Goal: Task Accomplishment & Management: Complete application form

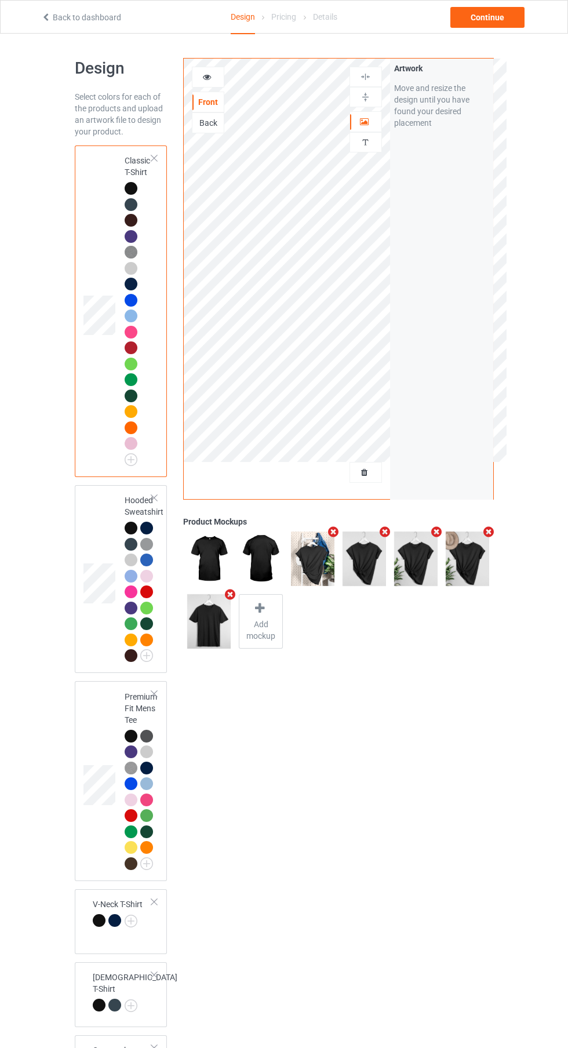
click at [131, 608] on div at bounding box center [131, 608] width 13 height 13
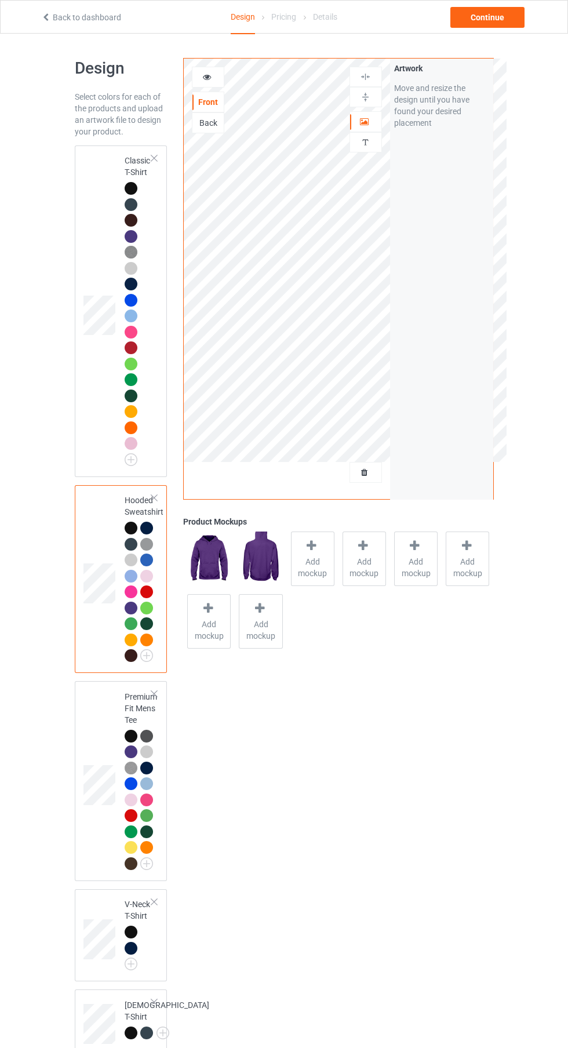
click at [0, 0] on img at bounding box center [0, 0] width 0 height 0
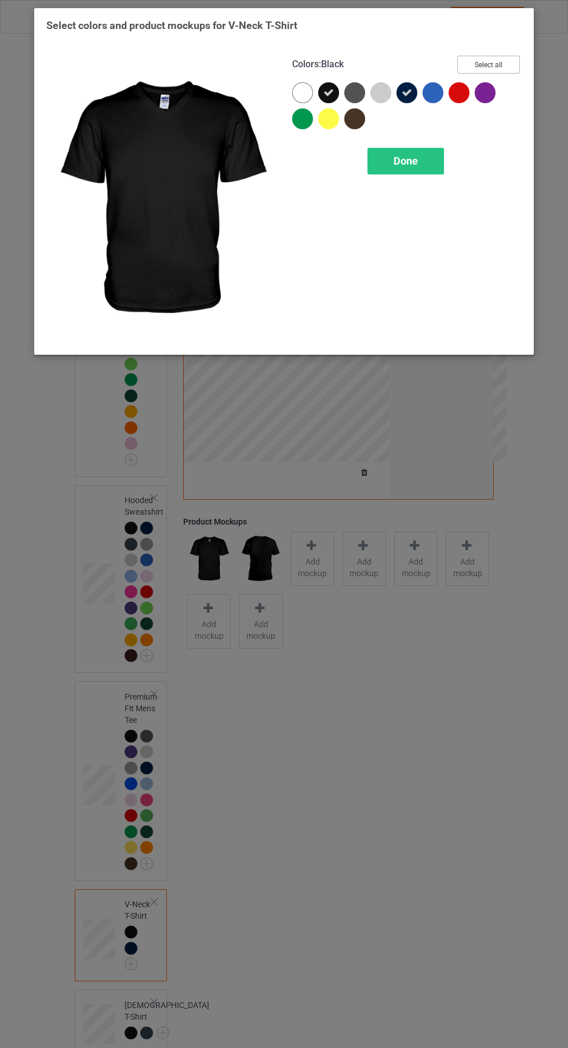
click at [485, 64] on button "Select all" at bounding box center [488, 65] width 63 height 18
click at [425, 169] on div "Done" at bounding box center [406, 161] width 77 height 27
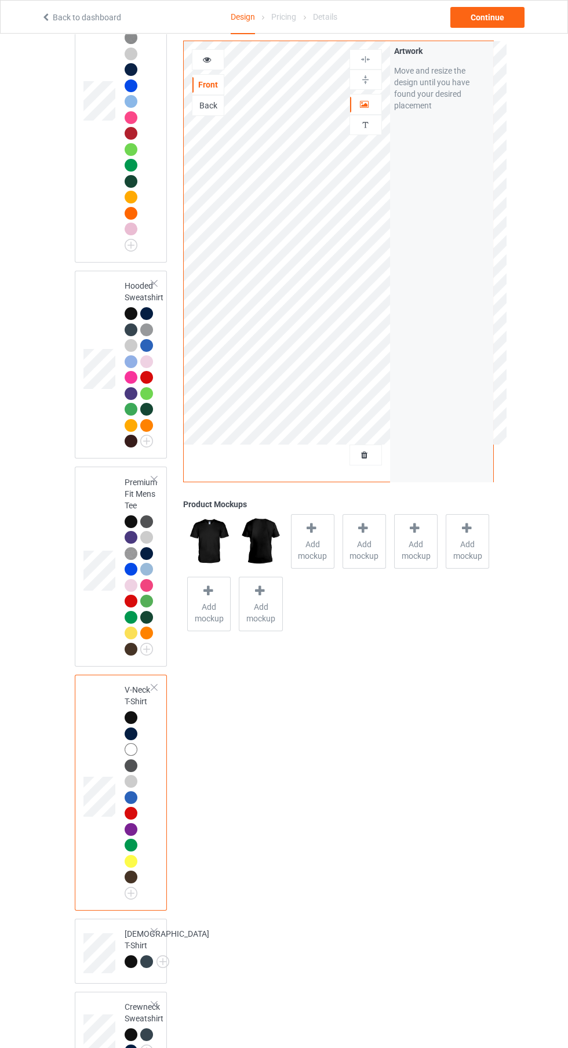
scroll to position [224, 0]
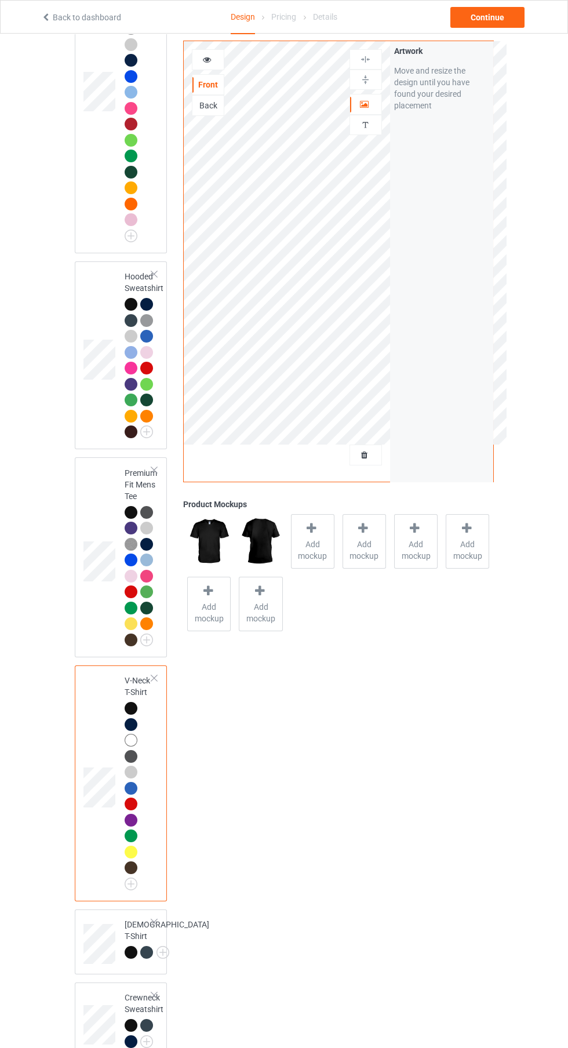
click at [0, 0] on img at bounding box center [0, 0] width 0 height 0
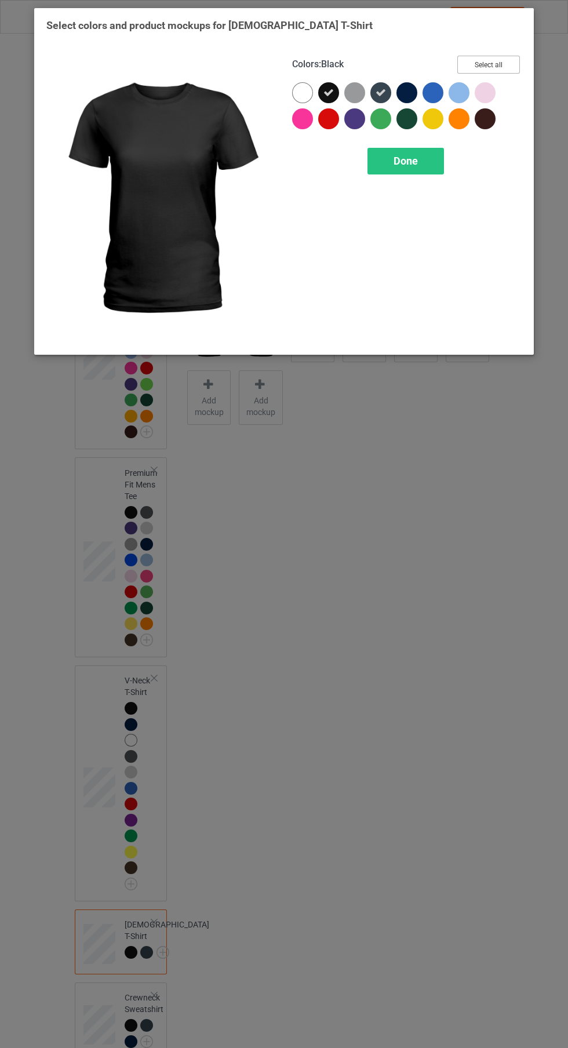
click at [506, 62] on button "Select all" at bounding box center [488, 65] width 63 height 18
click at [419, 172] on div "Done" at bounding box center [406, 161] width 77 height 27
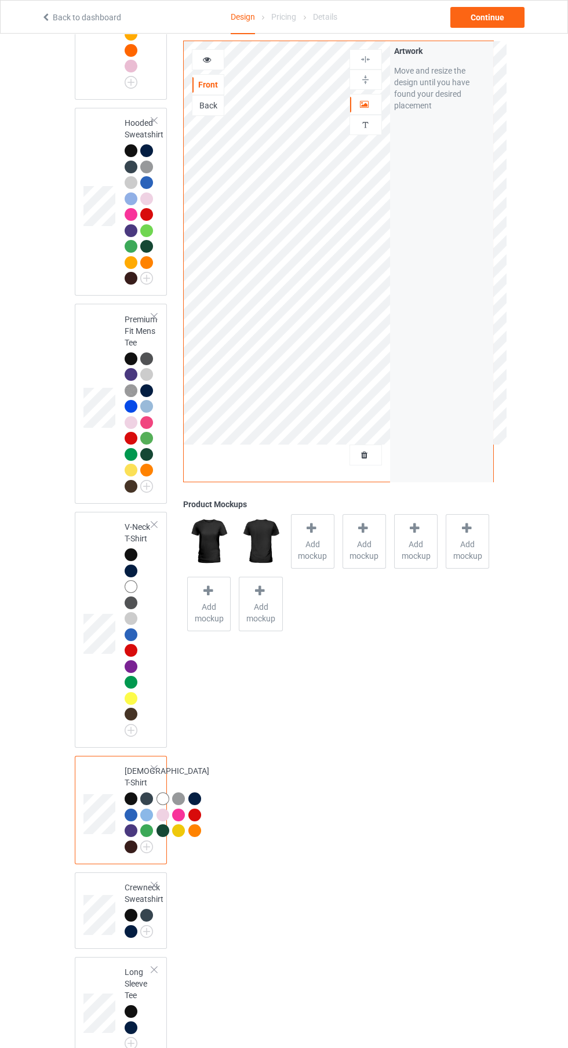
scroll to position [400, 0]
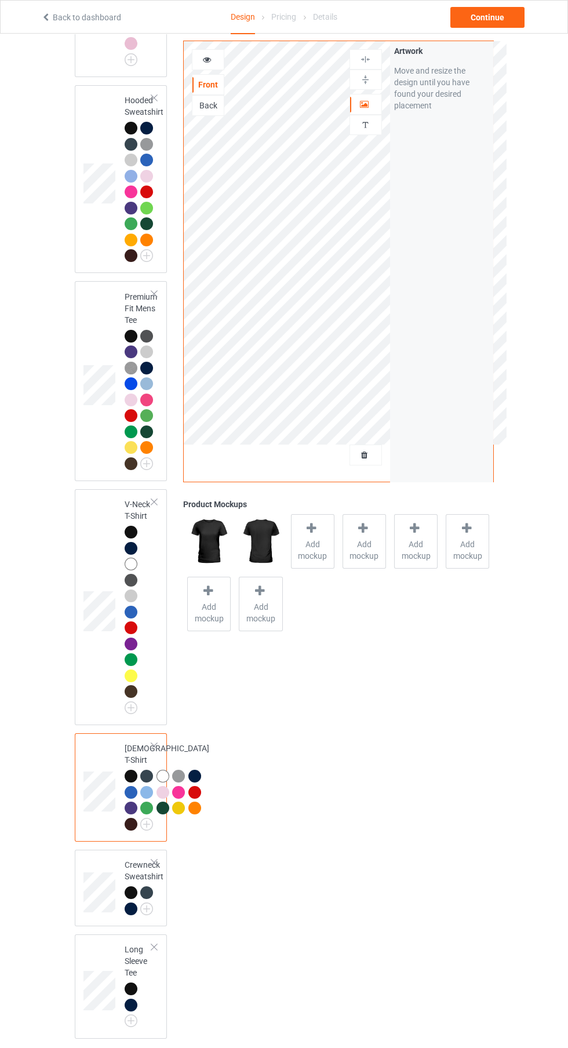
click at [0, 0] on img at bounding box center [0, 0] width 0 height 0
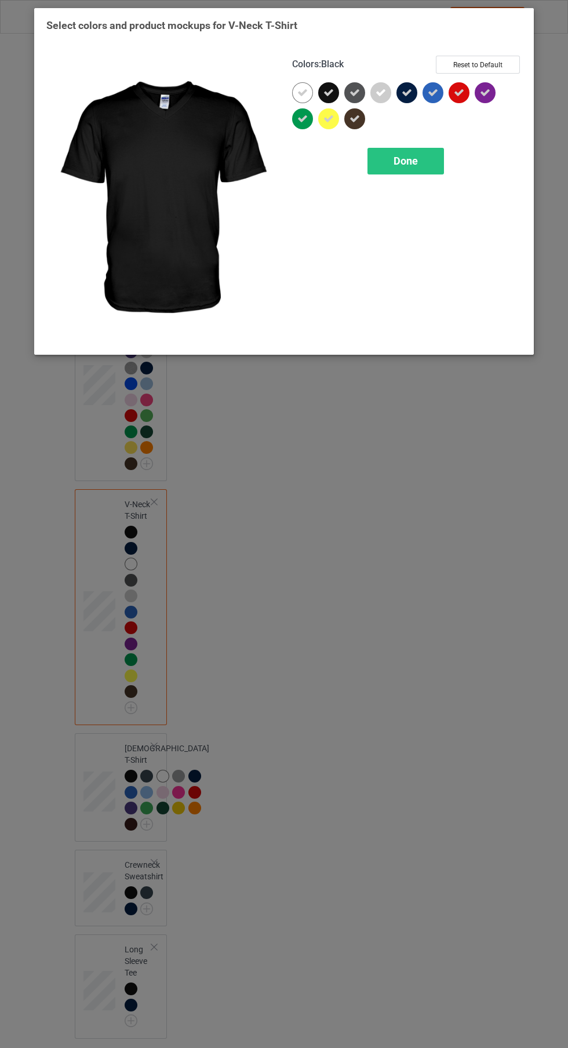
click at [303, 92] on icon at bounding box center [302, 93] width 10 height 10
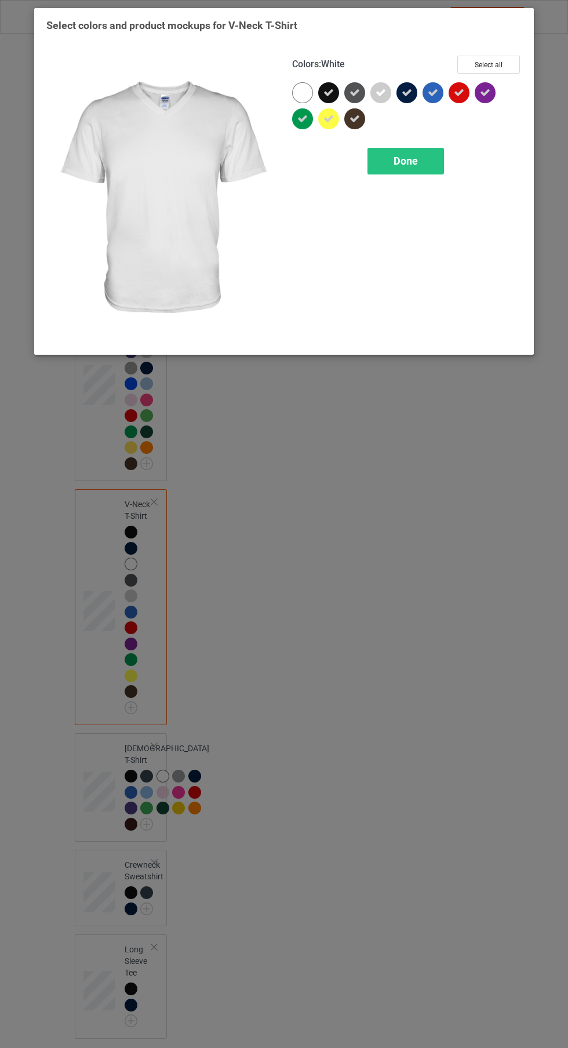
click at [407, 165] on span "Done" at bounding box center [406, 161] width 24 height 12
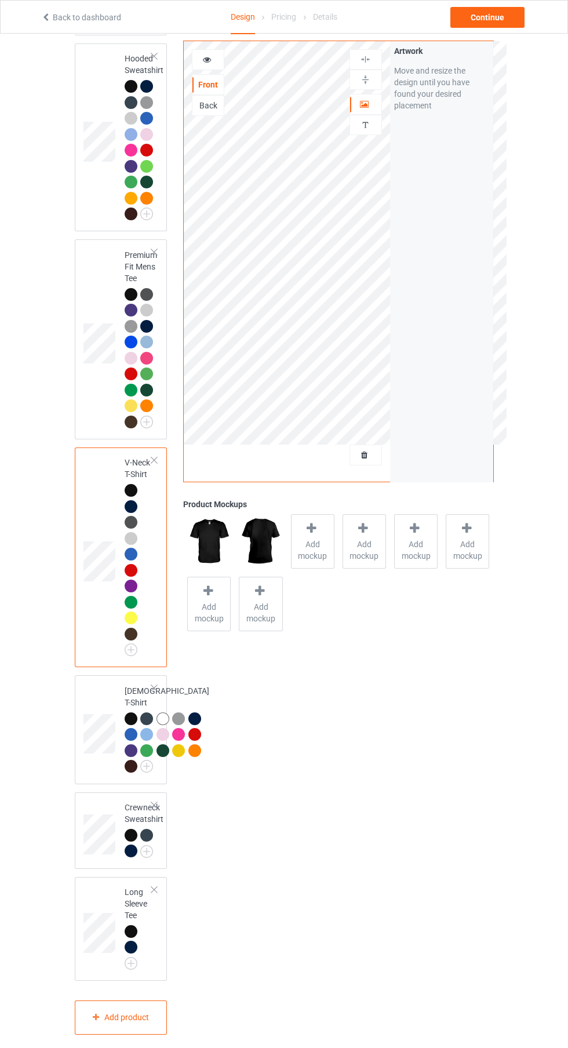
scroll to position [574, 0]
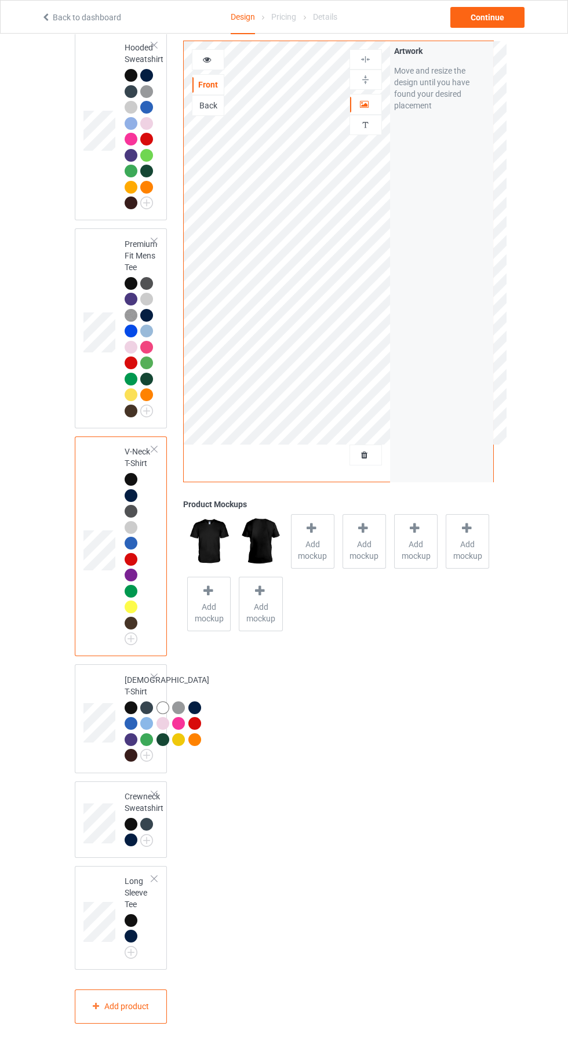
click at [0, 0] on img at bounding box center [0, 0] width 0 height 0
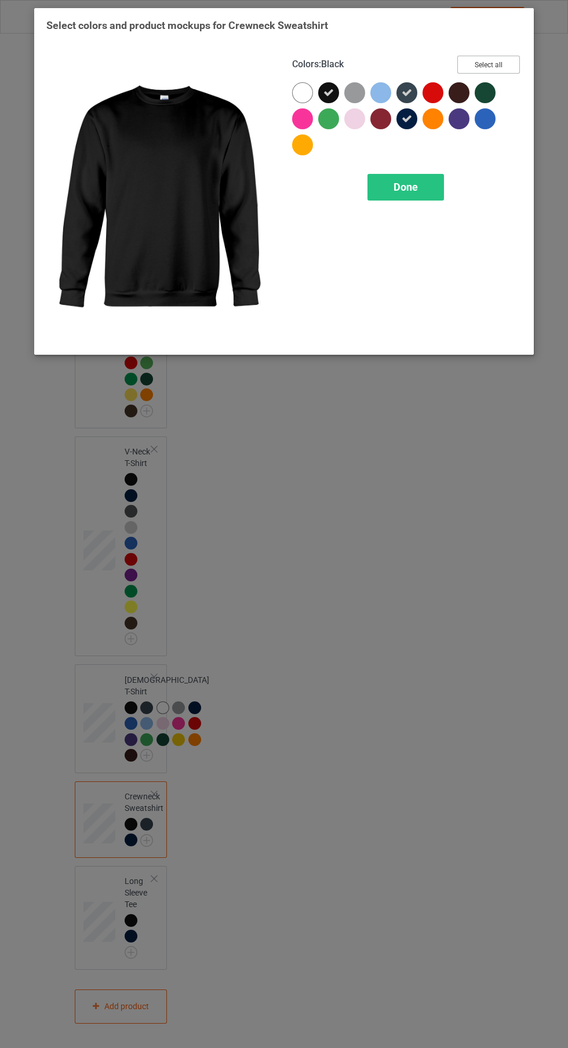
click at [491, 60] on button "Select all" at bounding box center [488, 65] width 63 height 18
click at [303, 92] on icon at bounding box center [302, 93] width 10 height 10
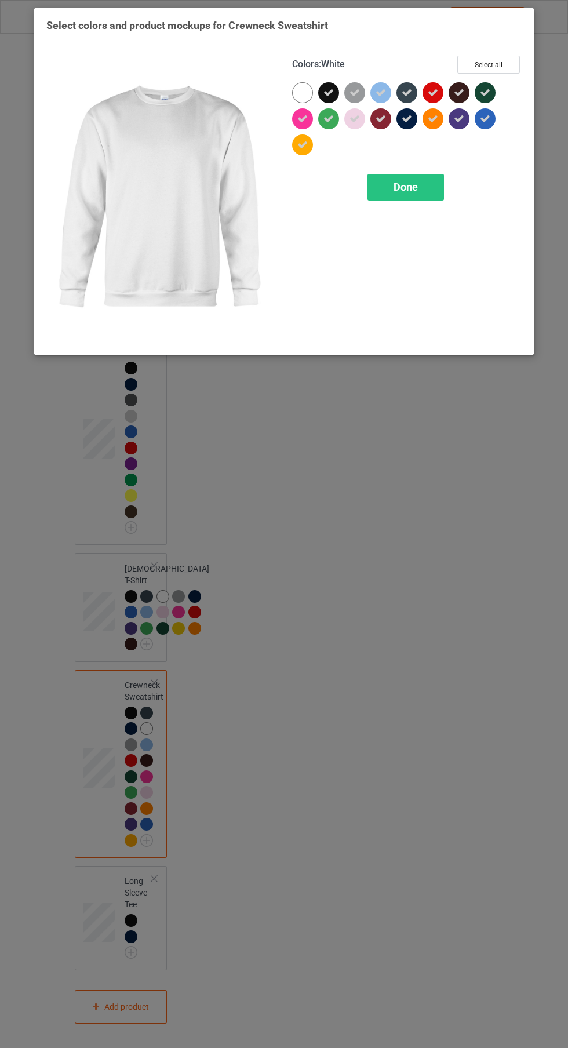
click at [408, 187] on span "Done" at bounding box center [406, 187] width 24 height 12
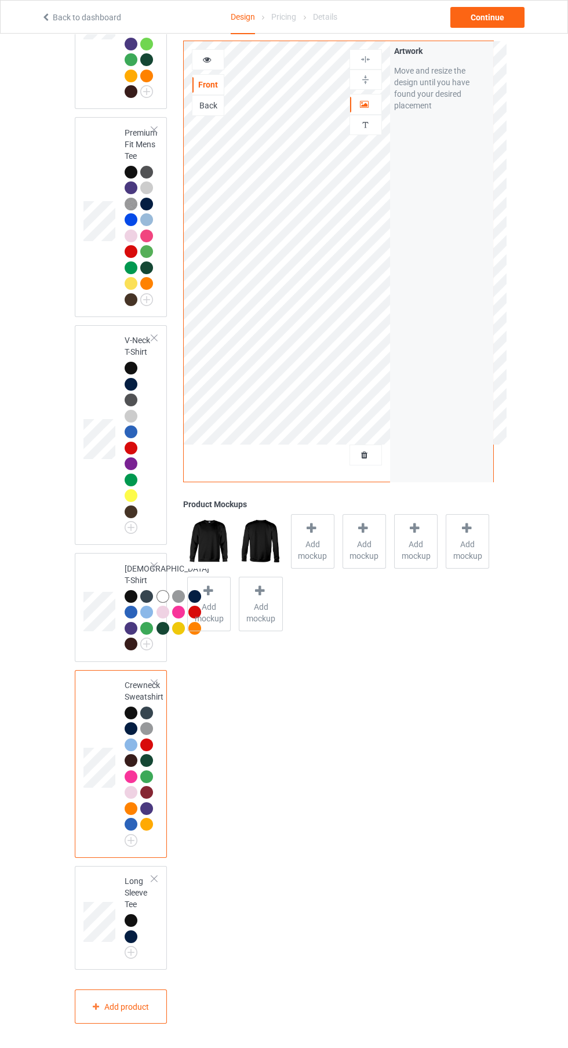
scroll to position [685, 0]
click at [0, 0] on img at bounding box center [0, 0] width 0 height 0
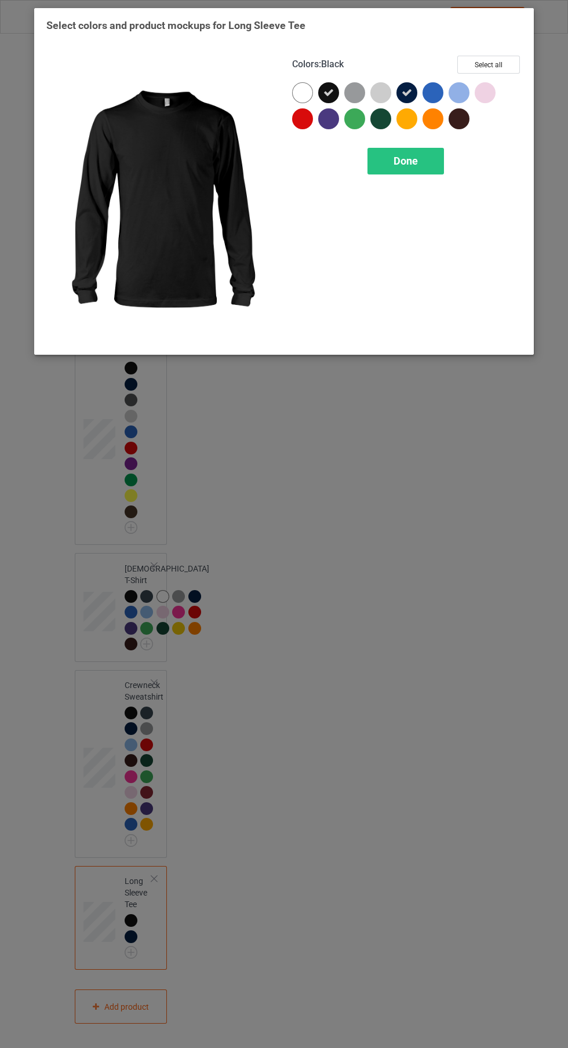
click at [513, 35] on div "Select colors and product mockups for Long Sleeve Tee Colors : Black Select all…" at bounding box center [283, 185] width 475 height 332
click at [292, 92] on div at bounding box center [302, 92] width 21 height 21
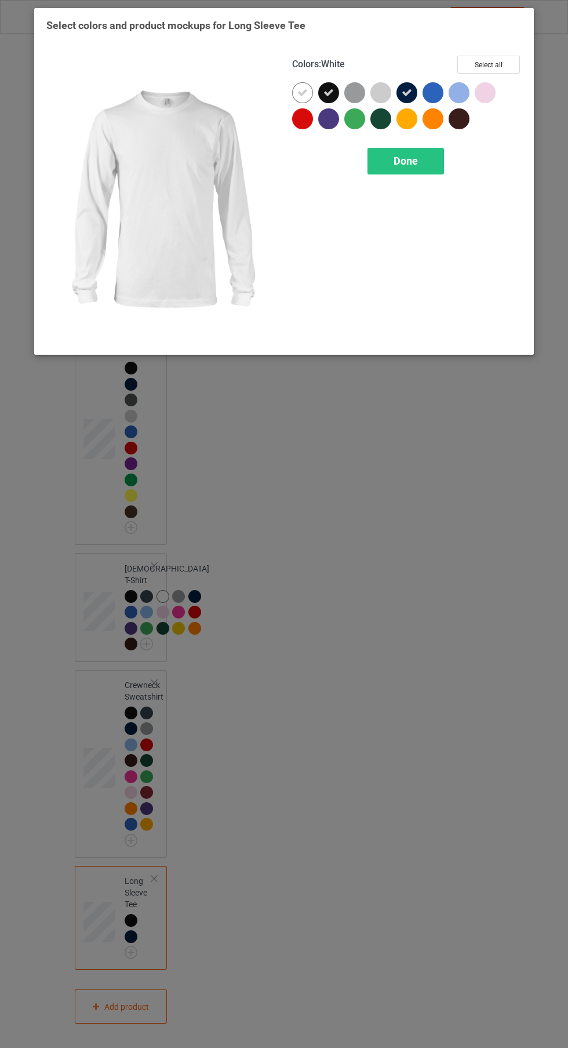
click at [423, 169] on div "Done" at bounding box center [406, 161] width 77 height 27
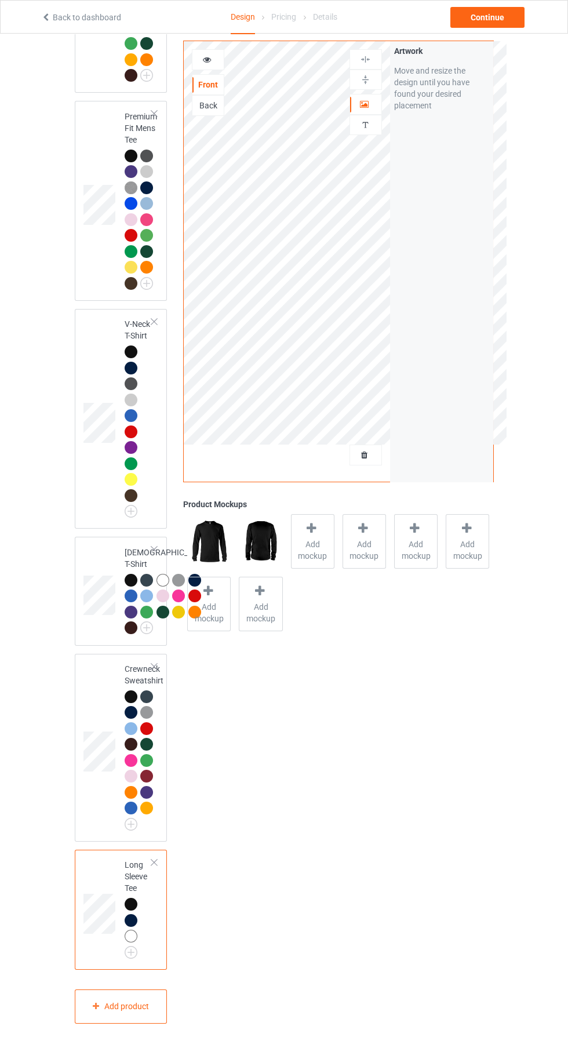
scroll to position [701, 0]
click at [0, 0] on img at bounding box center [0, 0] width 0 height 0
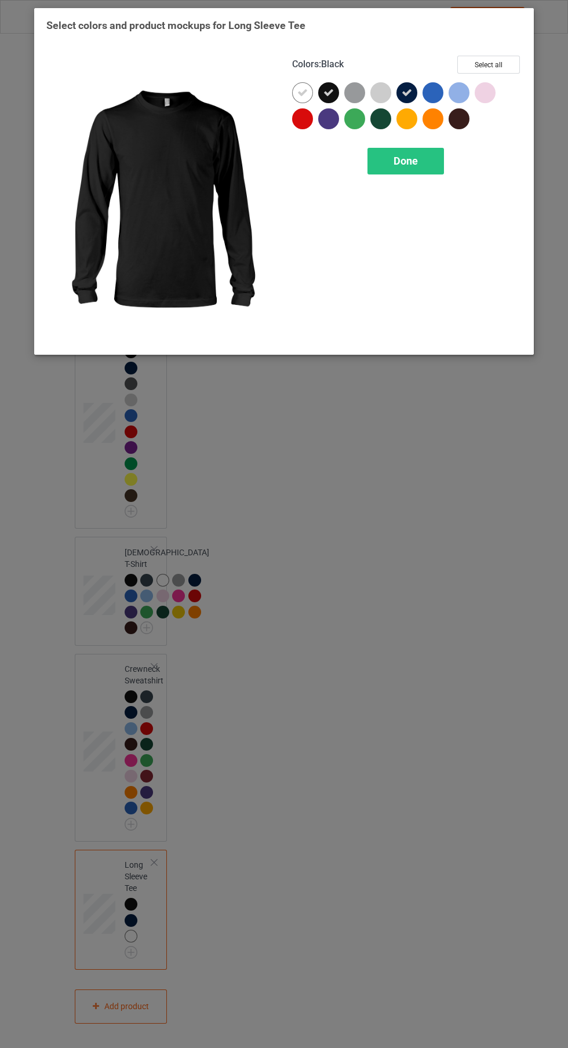
click at [506, 62] on button "Select all" at bounding box center [488, 65] width 63 height 18
click at [303, 92] on icon at bounding box center [302, 93] width 10 height 10
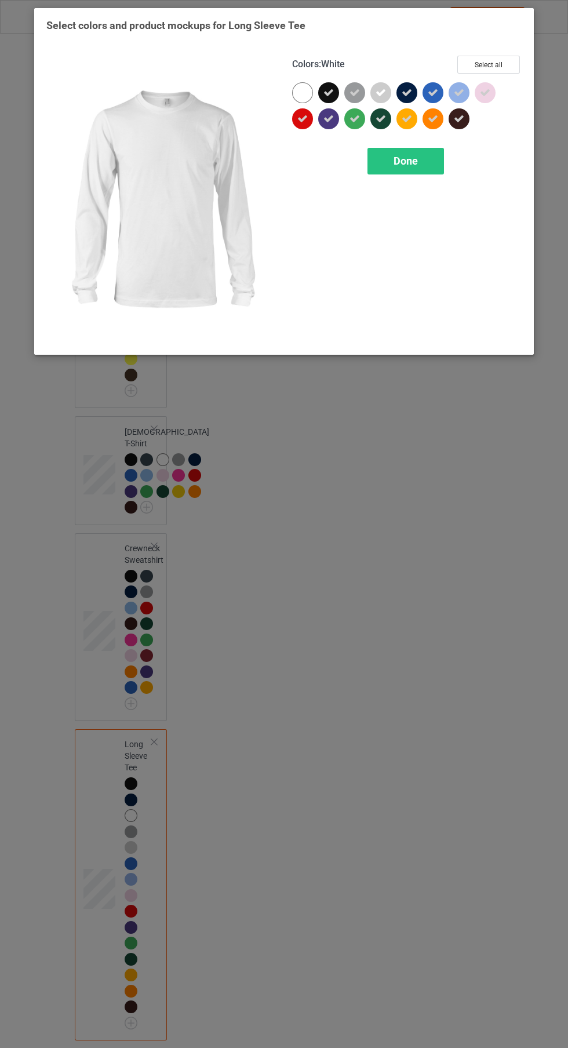
click at [406, 161] on span "Done" at bounding box center [406, 161] width 24 height 12
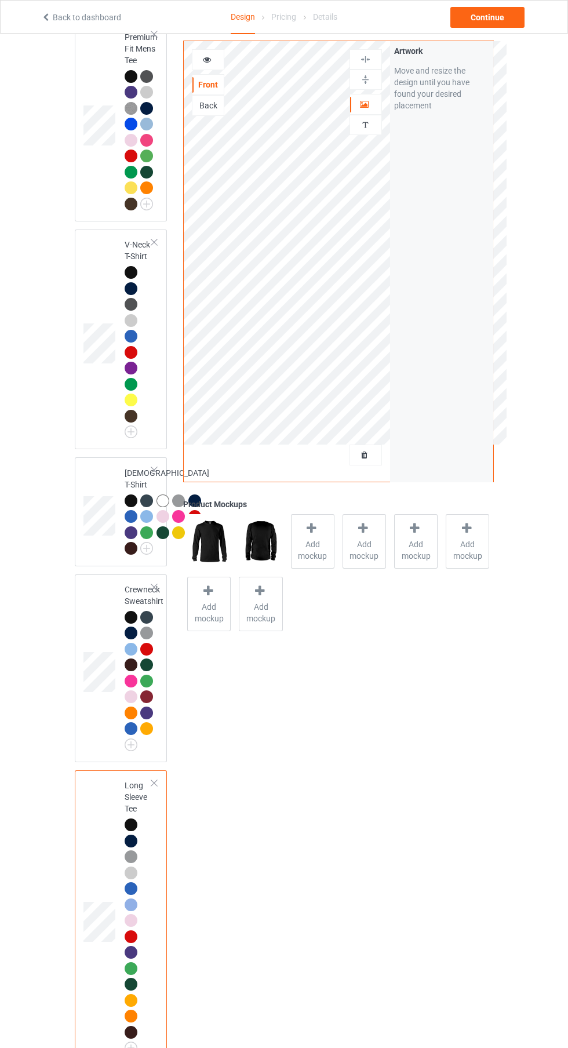
scroll to position [642, 0]
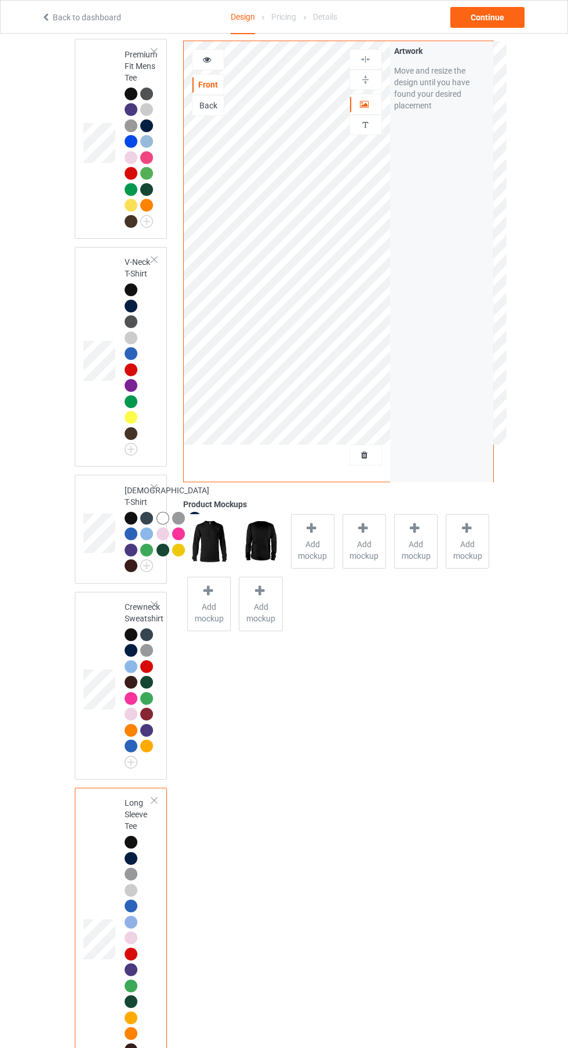
click at [0, 0] on img at bounding box center [0, 0] width 0 height 0
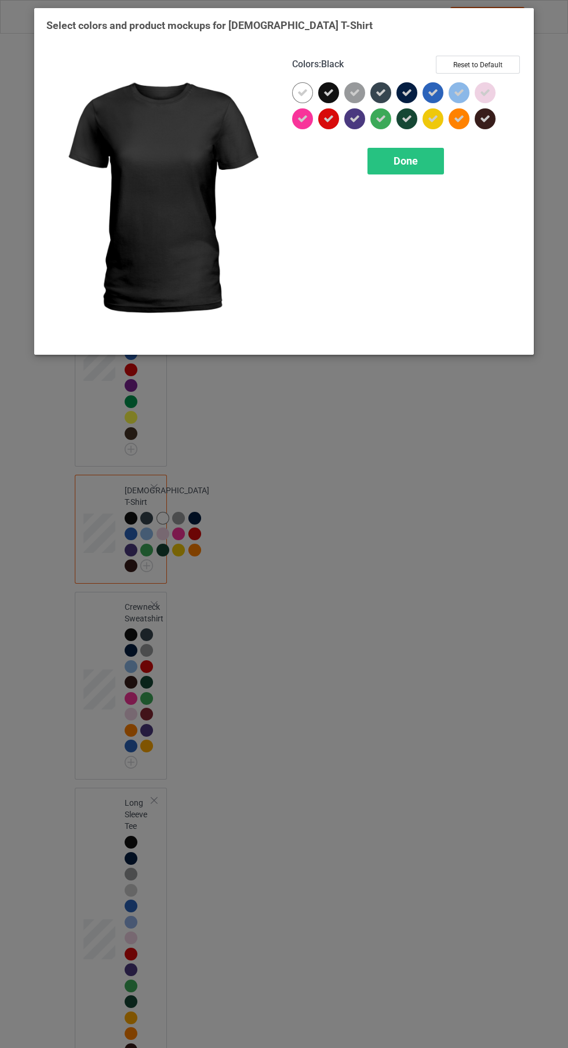
click at [304, 93] on icon at bounding box center [302, 93] width 10 height 10
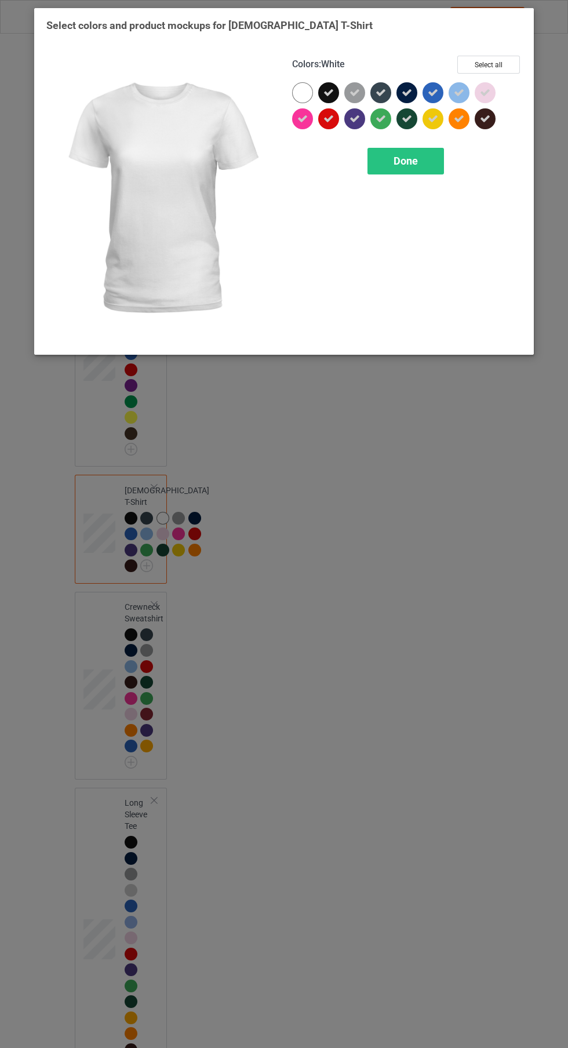
click at [437, 172] on div "Done" at bounding box center [406, 161] width 77 height 27
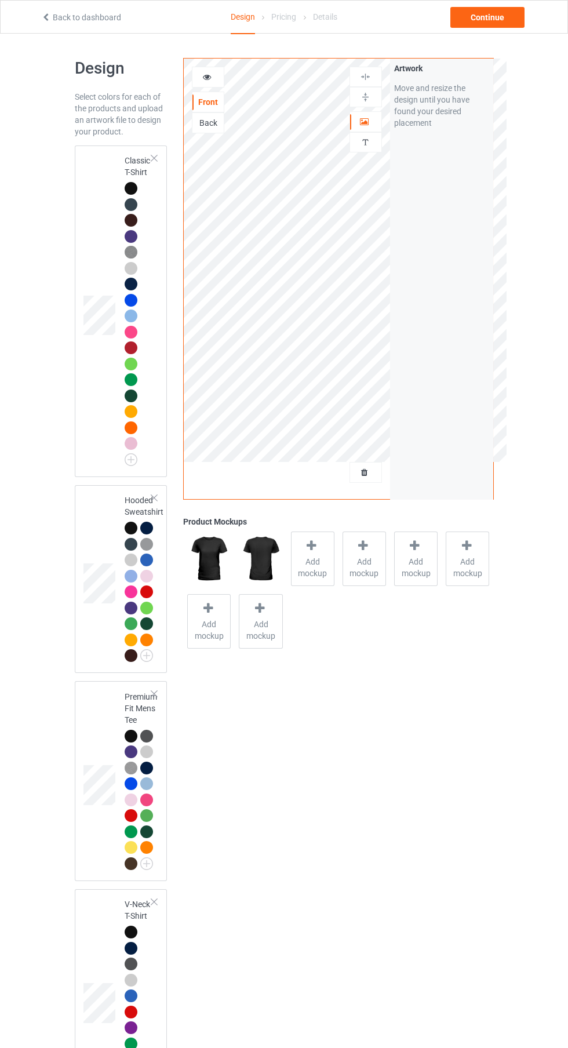
click at [372, 473] on div at bounding box center [365, 473] width 31 height 12
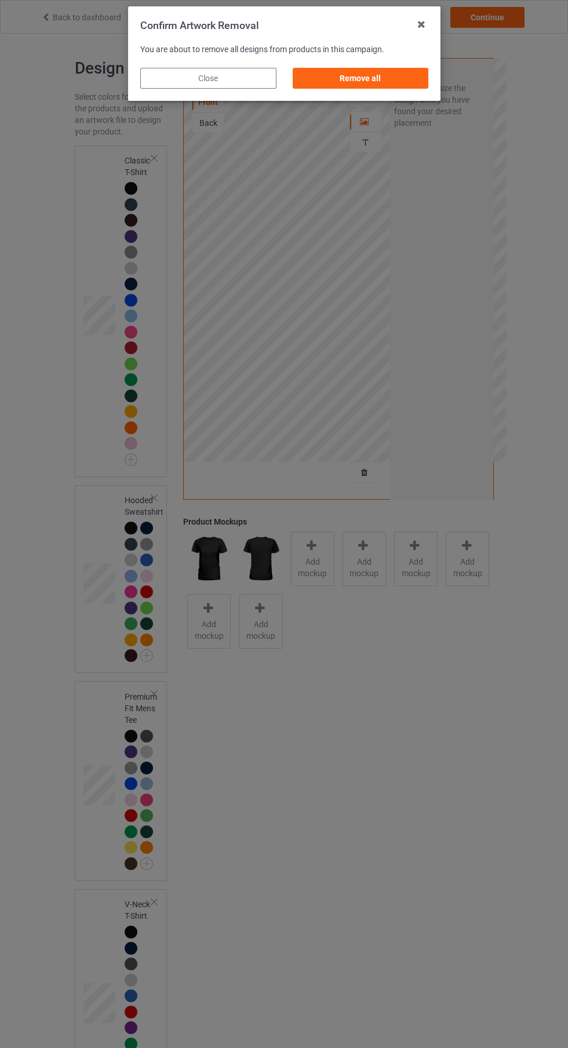
click at [401, 86] on div "Remove all" at bounding box center [360, 78] width 136 height 21
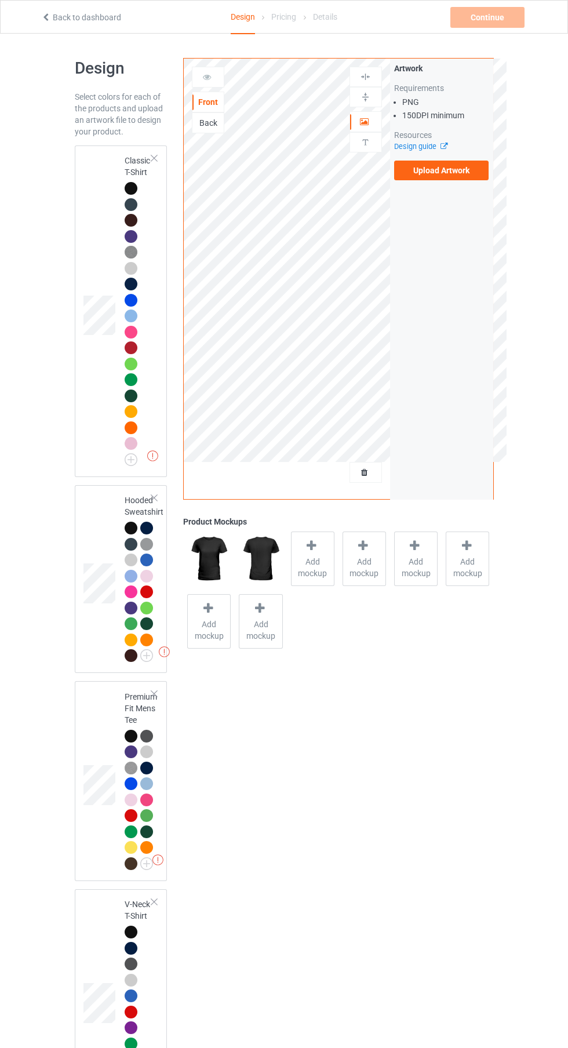
click at [134, 222] on div at bounding box center [131, 220] width 13 height 13
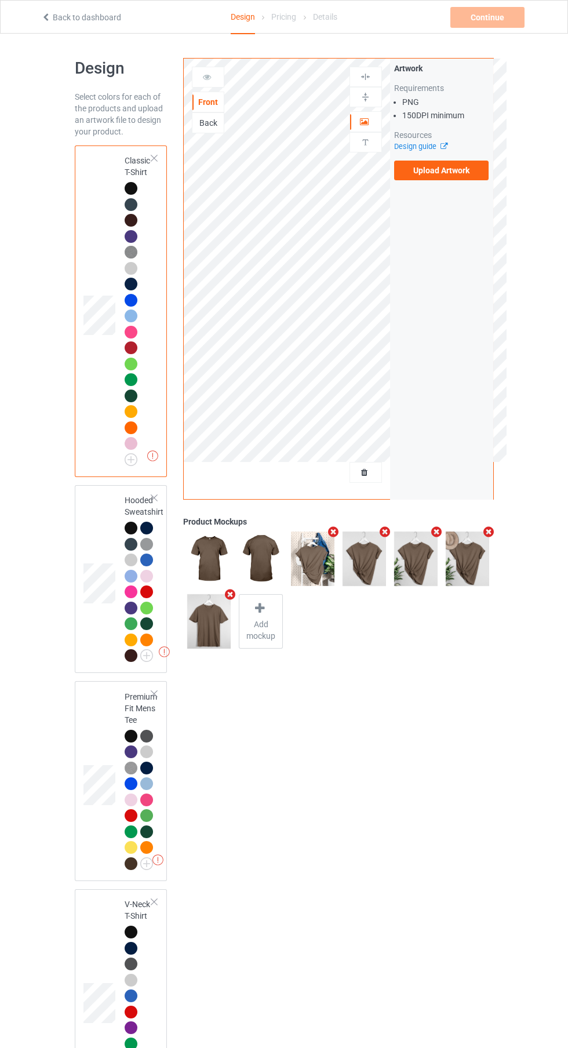
click at [460, 177] on label "Upload Artwork" at bounding box center [441, 171] width 95 height 20
click at [0, 0] on input "Upload Artwork" at bounding box center [0, 0] width 0 height 0
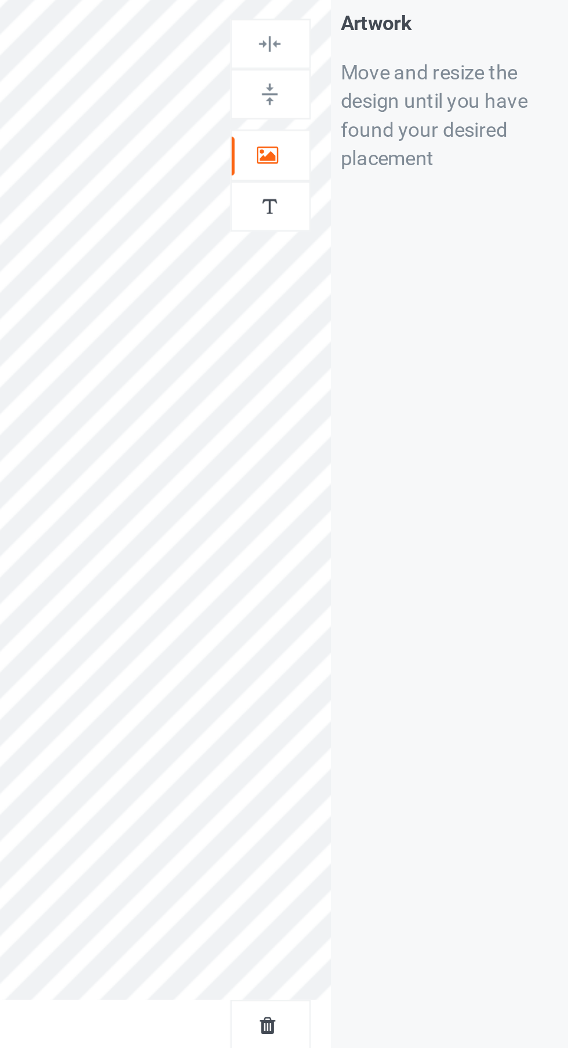
scroll to position [2, 0]
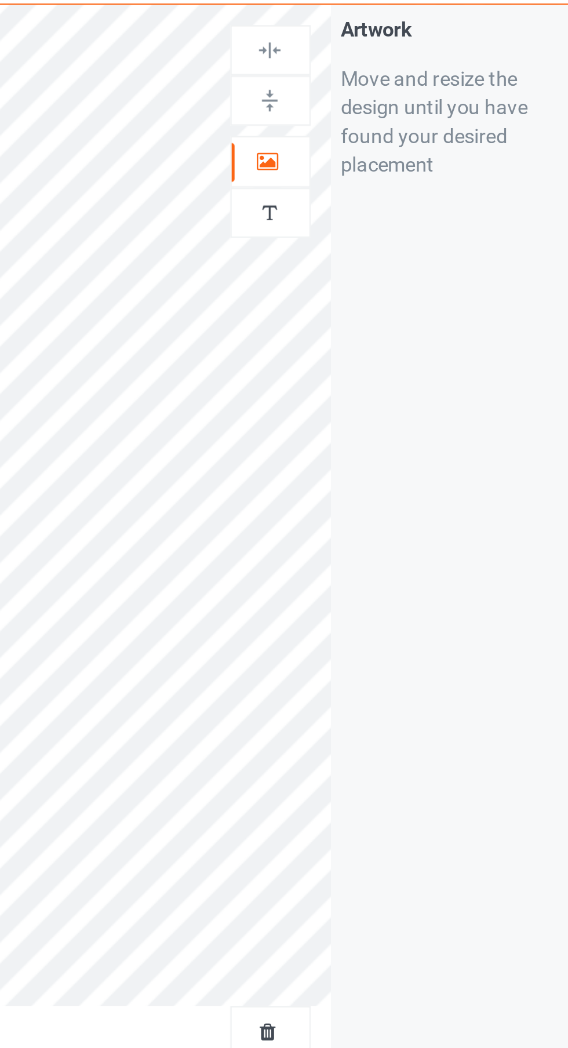
click at [369, 124] on div at bounding box center [365, 120] width 31 height 12
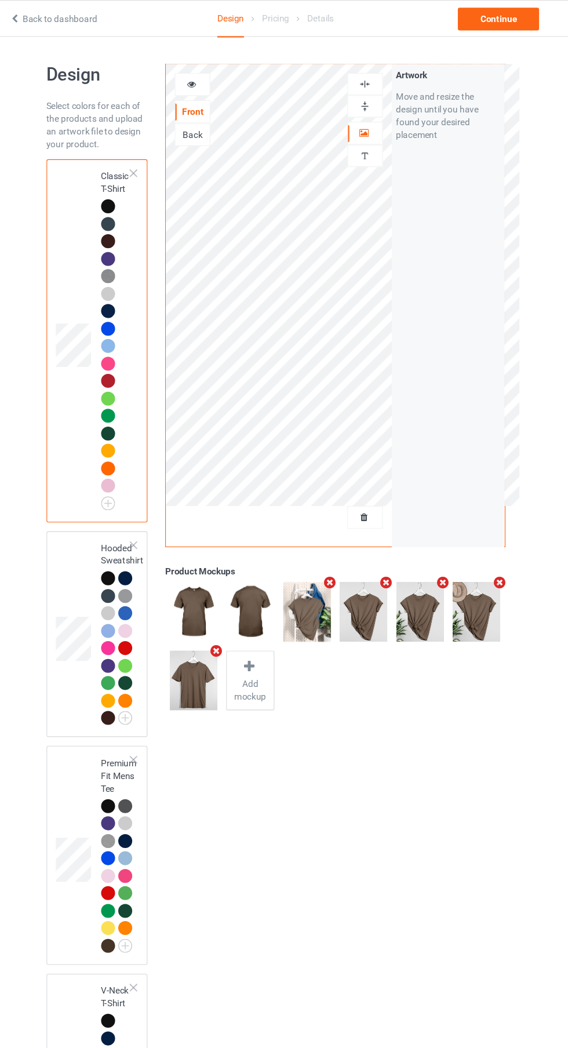
click at [142, 590] on div at bounding box center [146, 592] width 13 height 13
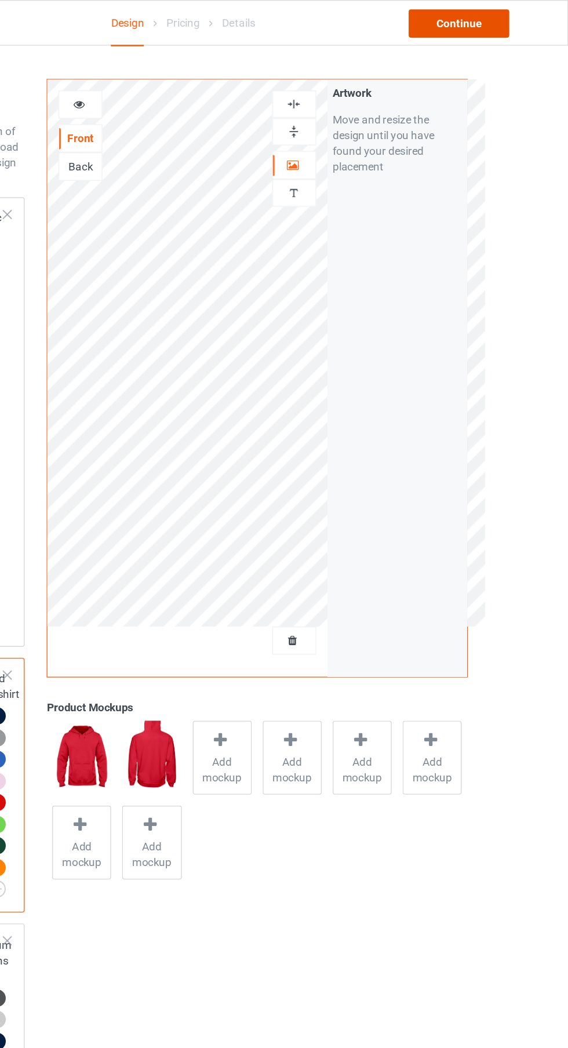
click at [506, 13] on div "Continue" at bounding box center [488, 17] width 74 height 21
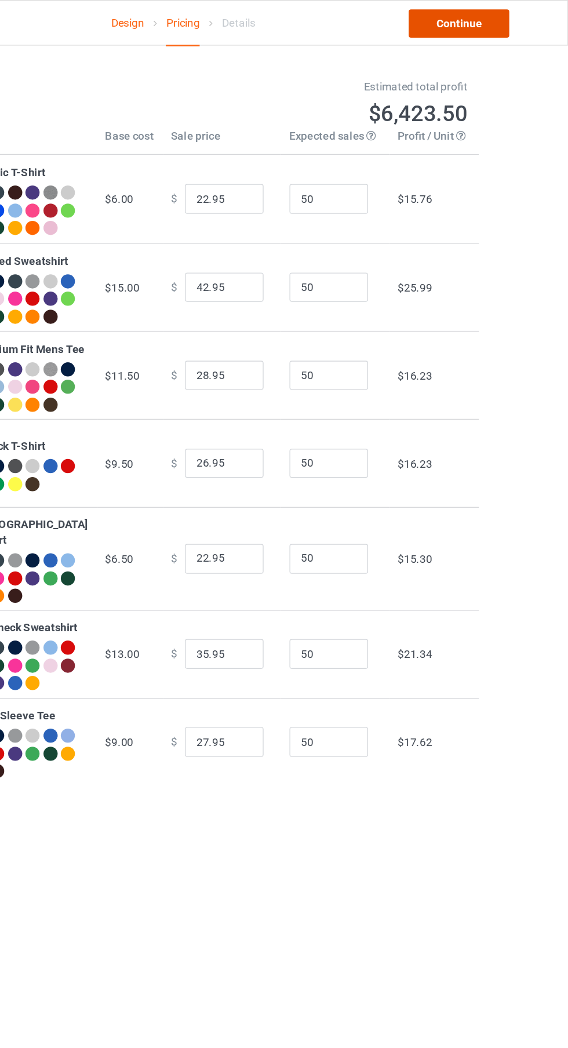
click at [501, 13] on link "Continue" at bounding box center [488, 17] width 74 height 21
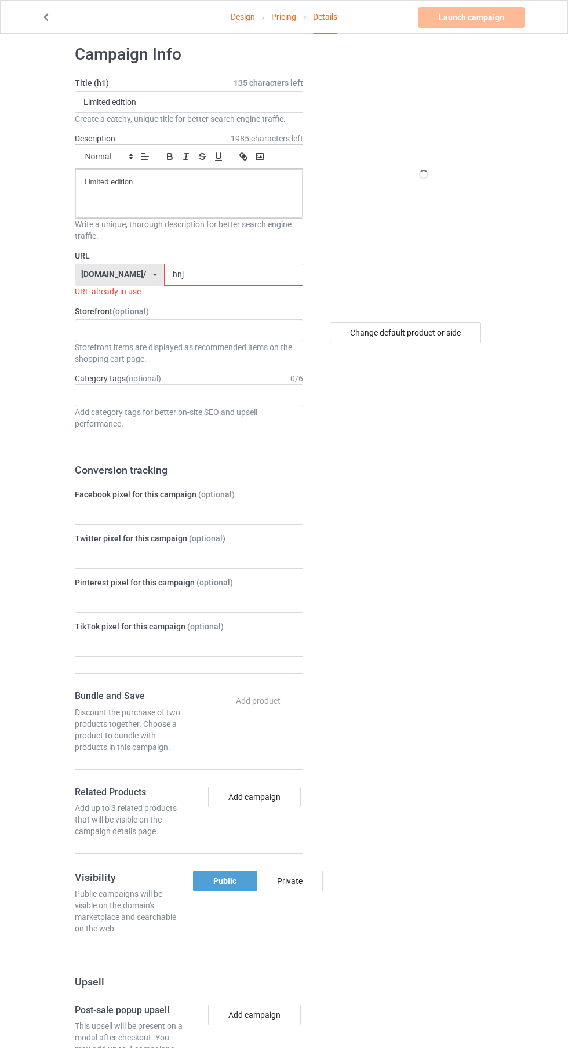
click at [266, 270] on input "hnj" at bounding box center [233, 275] width 139 height 22
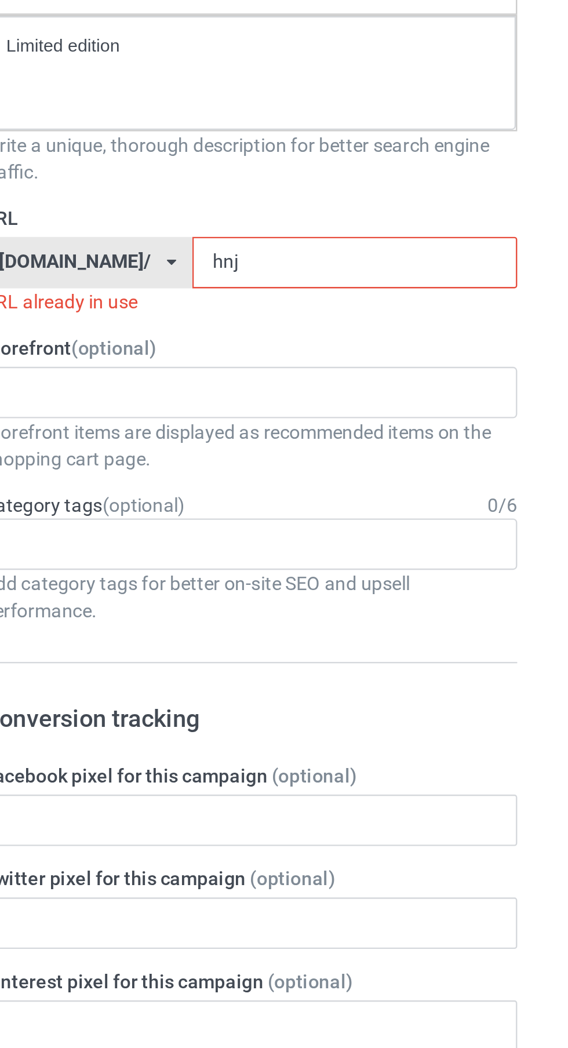
scroll to position [14, 0]
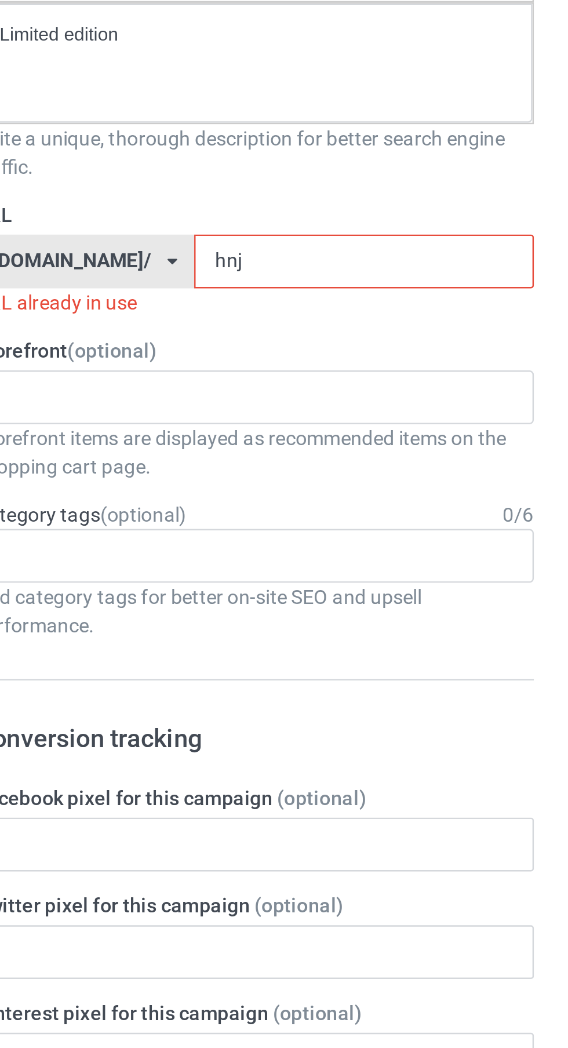
type input "hnjy"
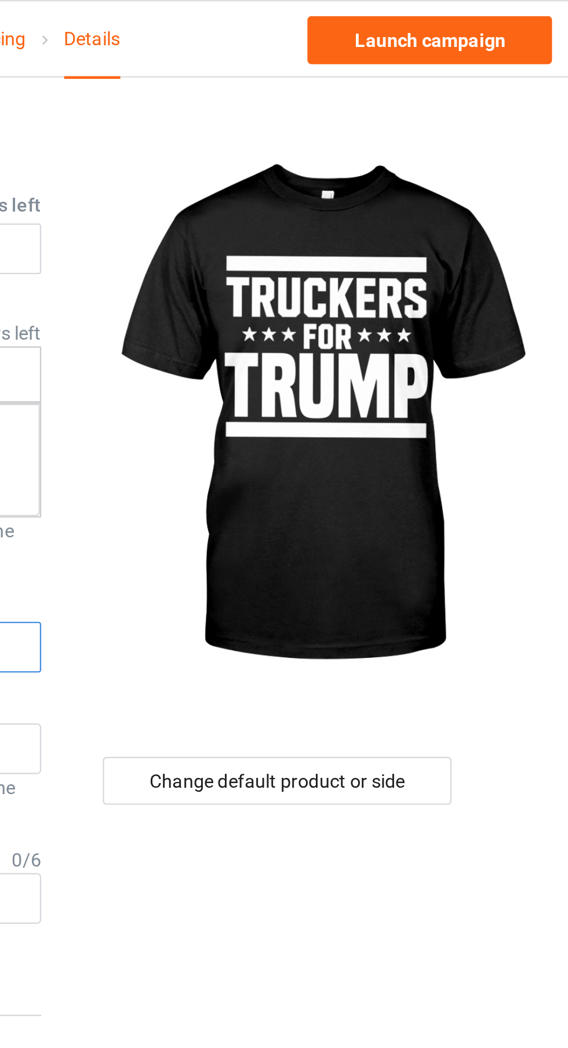
scroll to position [0, 0]
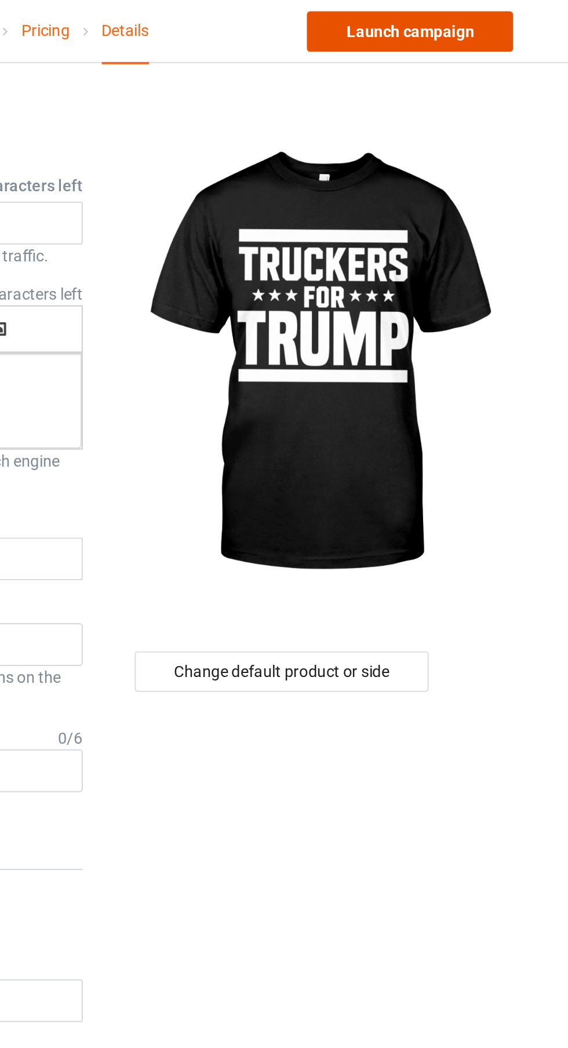
click at [516, 25] on link "Launch campaign" at bounding box center [472, 17] width 106 height 21
